Goal: Transaction & Acquisition: Purchase product/service

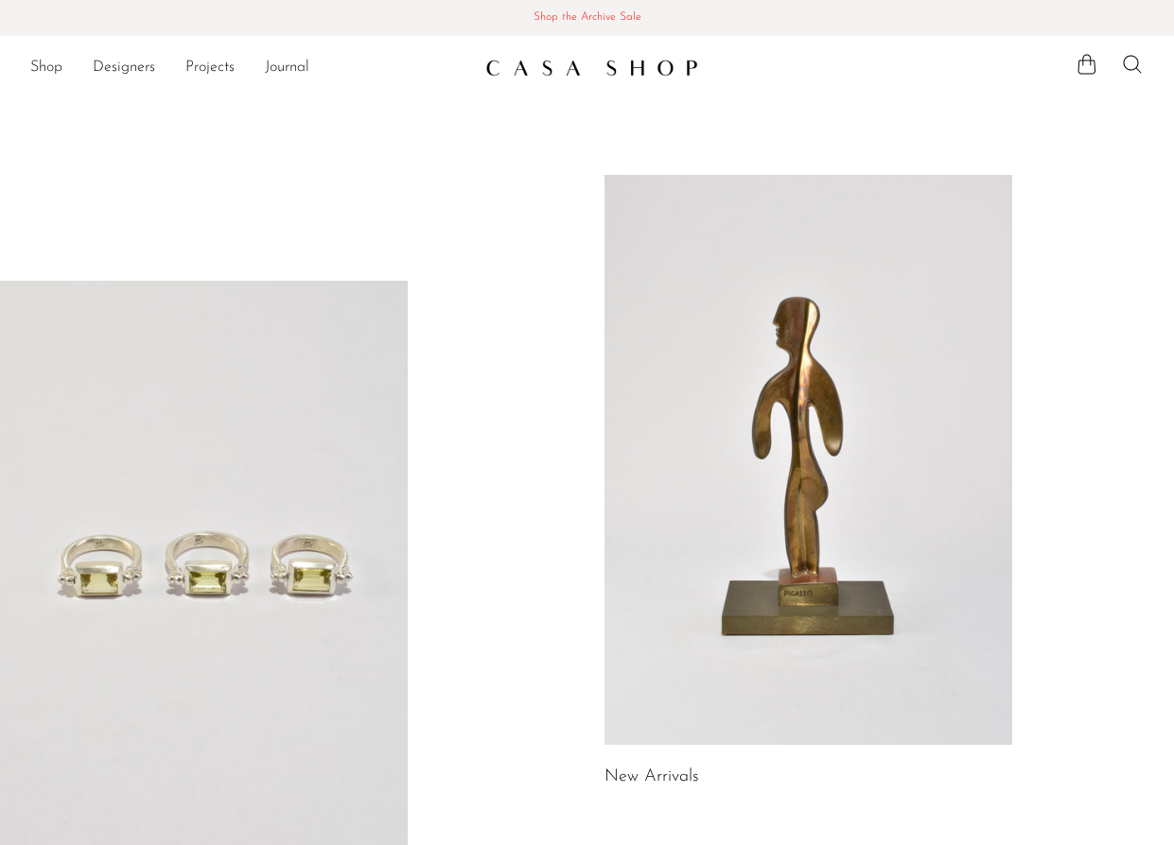
click at [67, 69] on ul "Shop Featured New Arrivals Bestsellers Coming Soon Jewelry Jewelry All Earrings…" at bounding box center [250, 68] width 440 height 32
click at [48, 69] on link "Shop" at bounding box center [46, 68] width 32 height 25
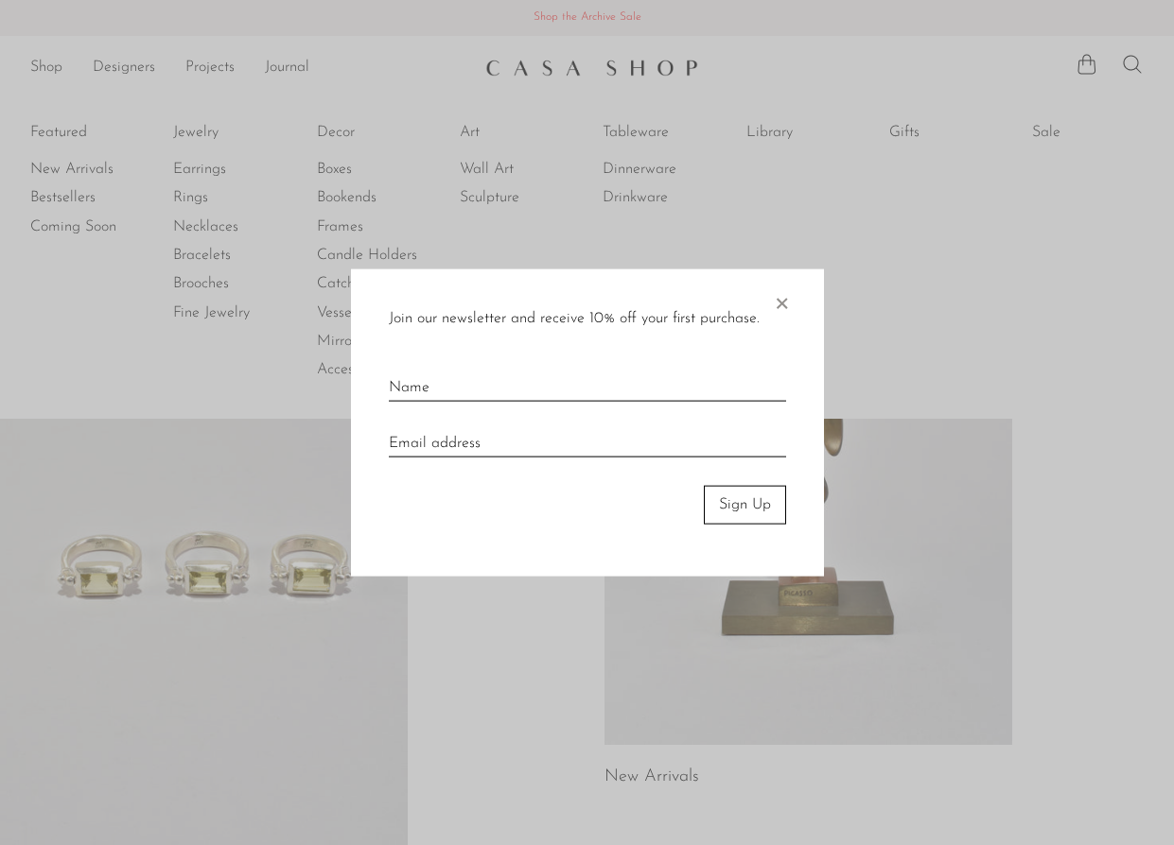
click at [778, 300] on span "×" at bounding box center [781, 300] width 19 height 61
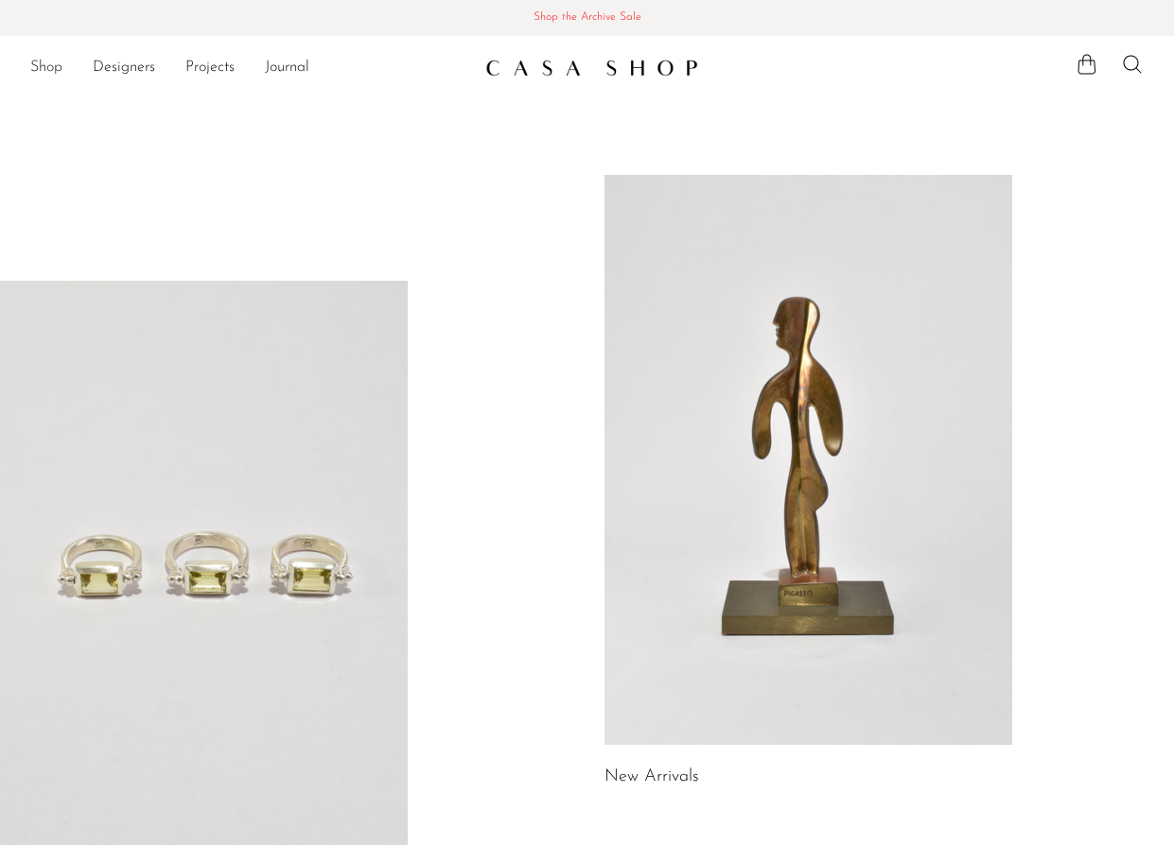
click at [42, 67] on link "Shop" at bounding box center [46, 68] width 32 height 25
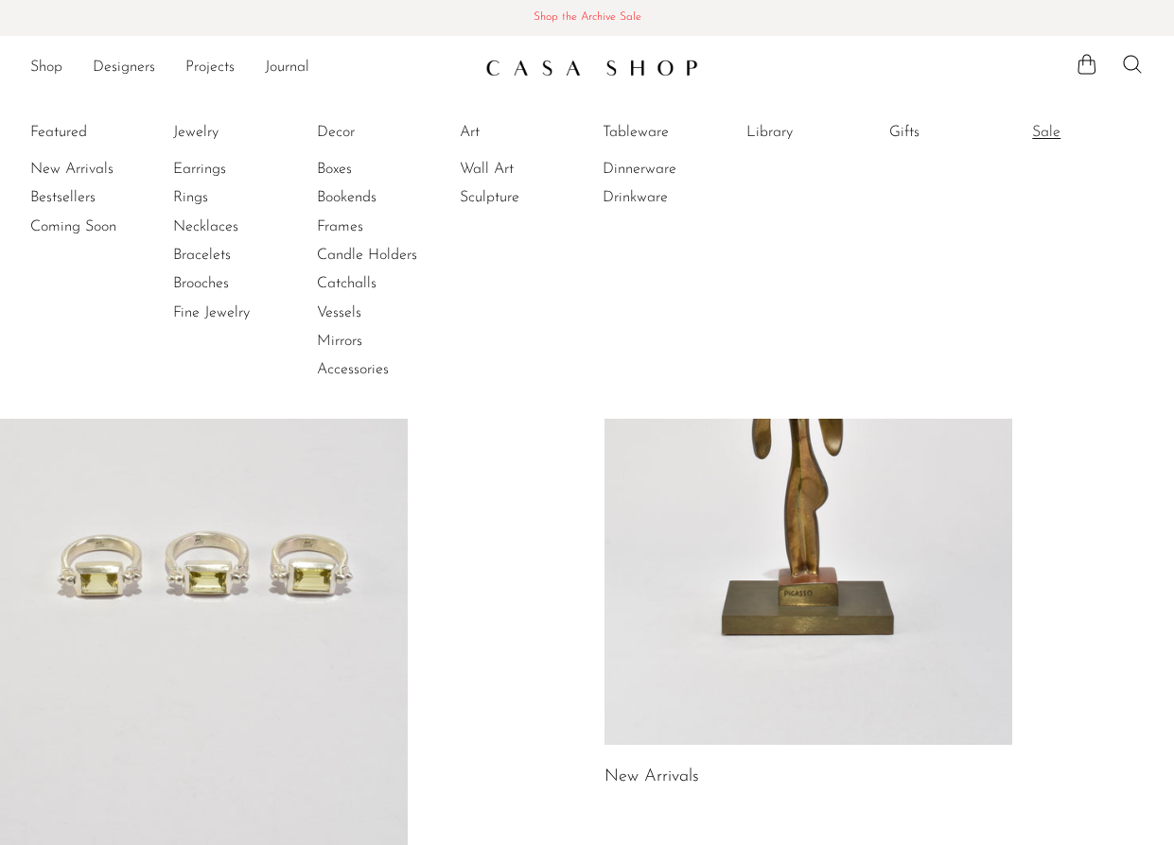
click at [1044, 126] on link "Sale" at bounding box center [1103, 132] width 142 height 21
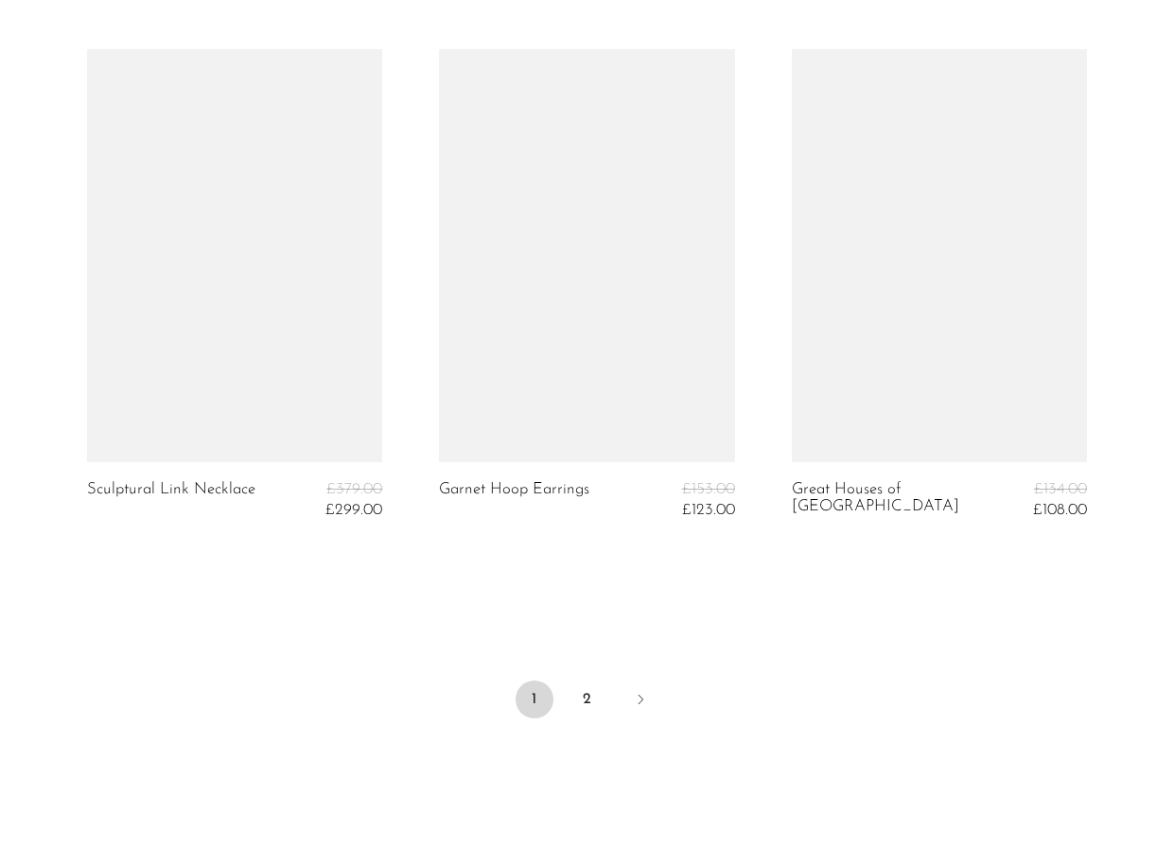
scroll to position [5988, 0]
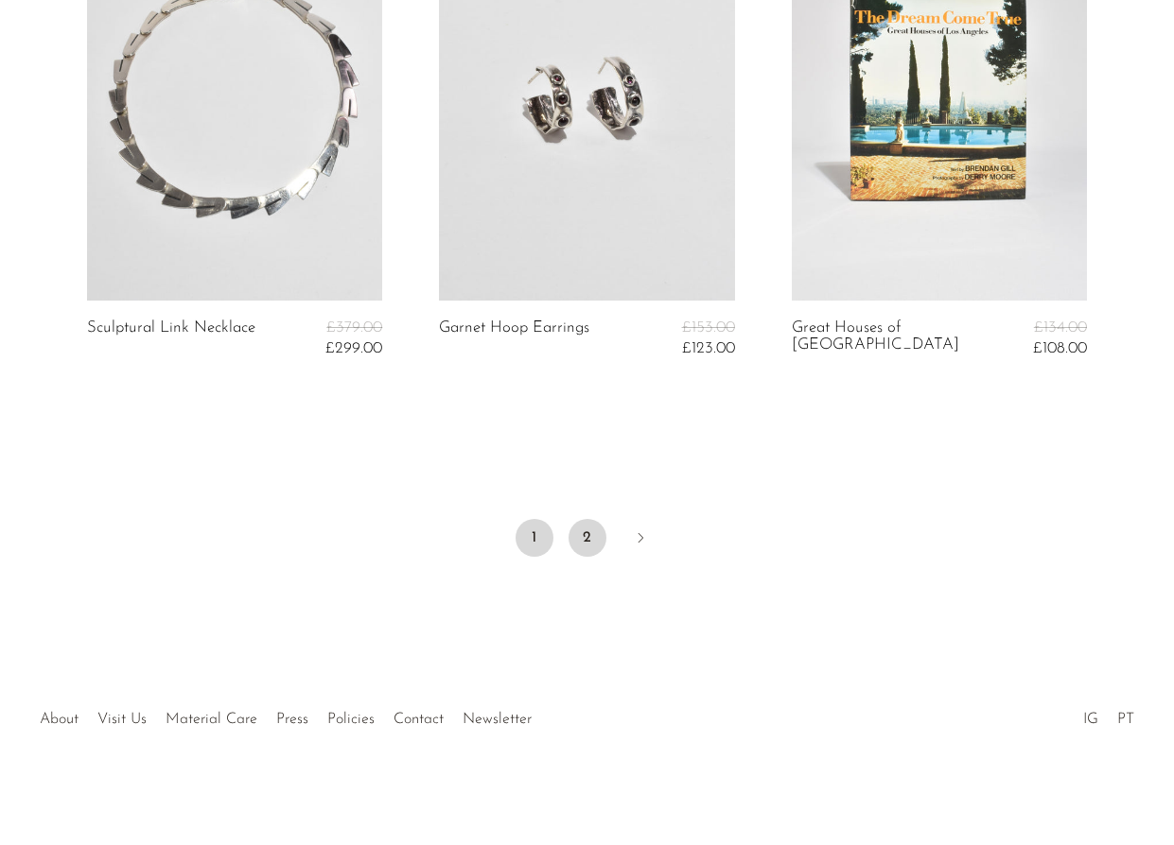
click at [595, 525] on link "2" at bounding box center [587, 538] width 38 height 38
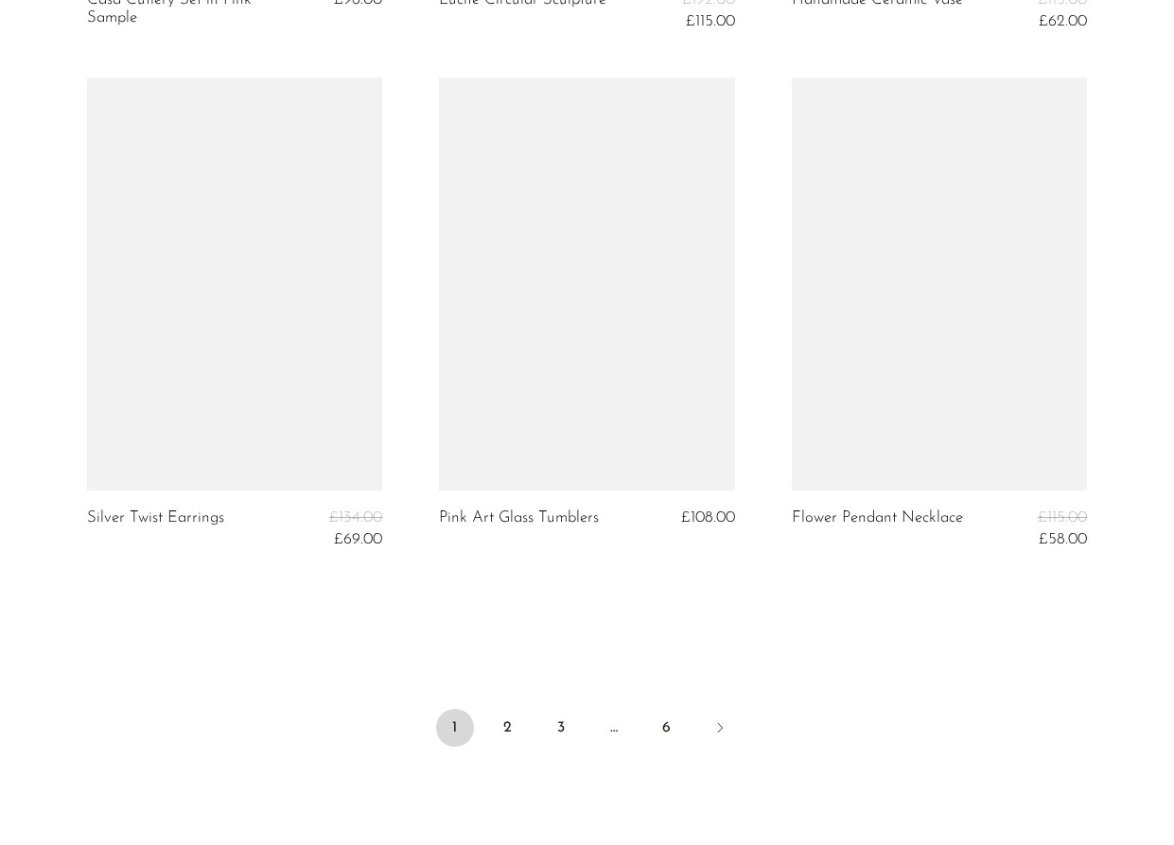
scroll to position [5956, 0]
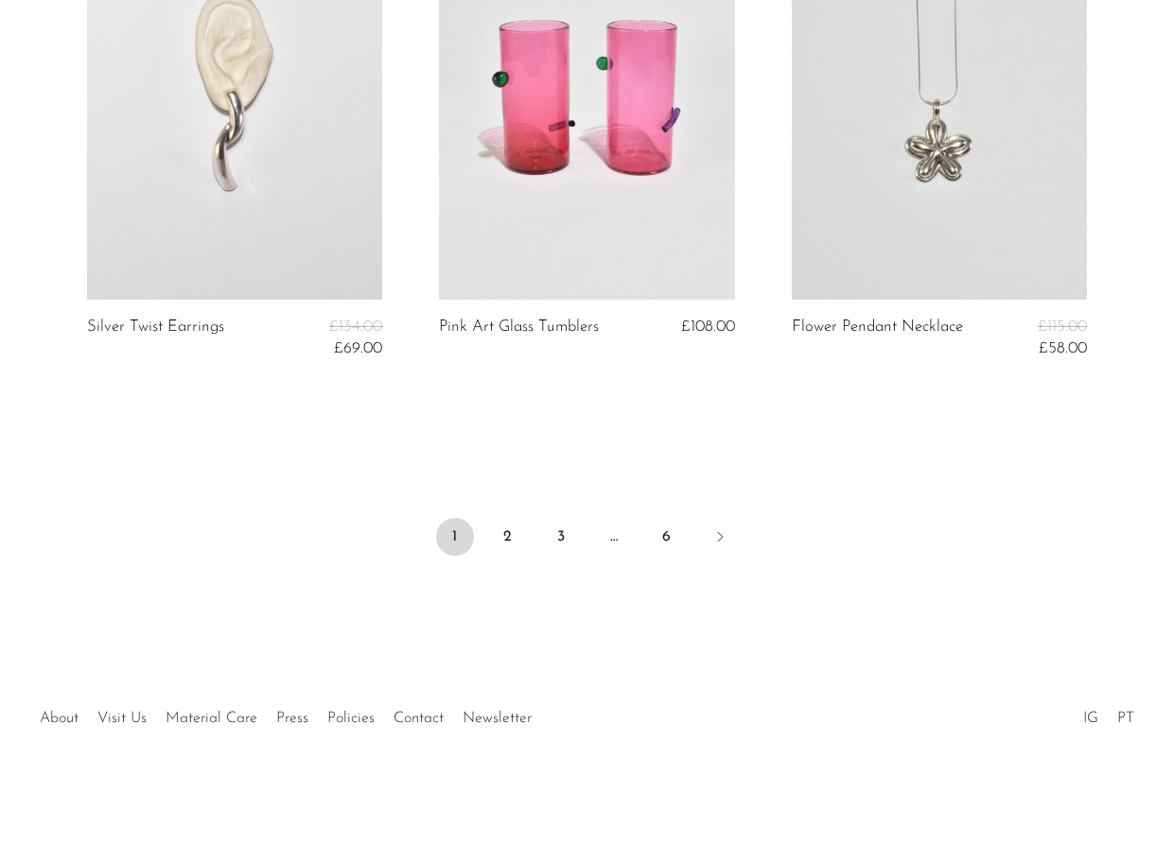
click at [655, 553] on li "6" at bounding box center [667, 539] width 38 height 42
click at [664, 545] on link "6" at bounding box center [667, 538] width 38 height 38
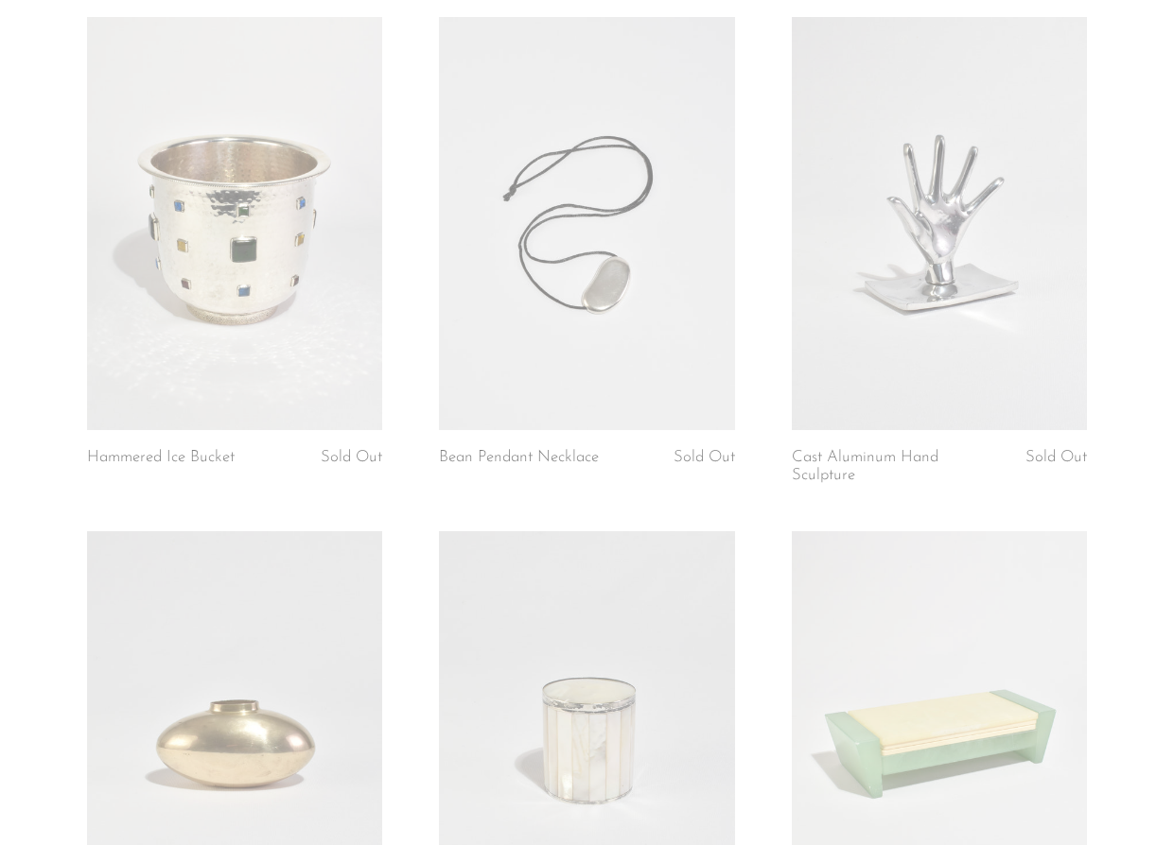
scroll to position [2366, 0]
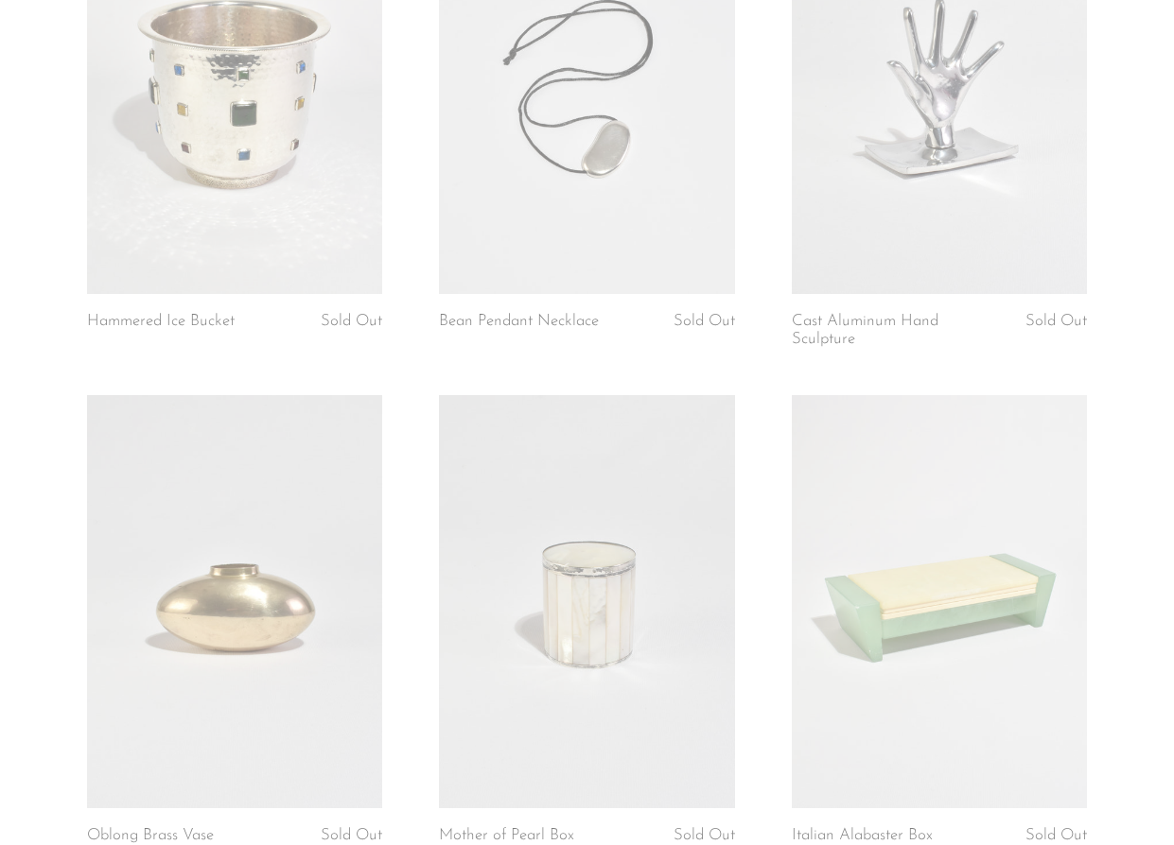
click at [149, 270] on link at bounding box center [234, 87] width 295 height 413
